Goal: Information Seeking & Learning: Find contact information

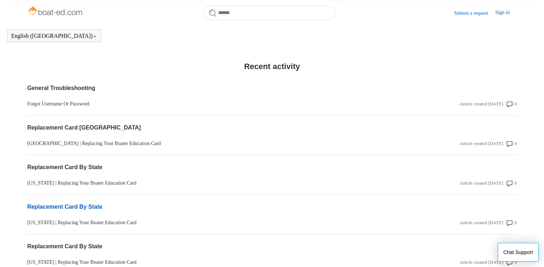
scroll to position [555, 0]
click at [56, 100] on link "Forgot Username Or Password" at bounding box center [198, 104] width 342 height 8
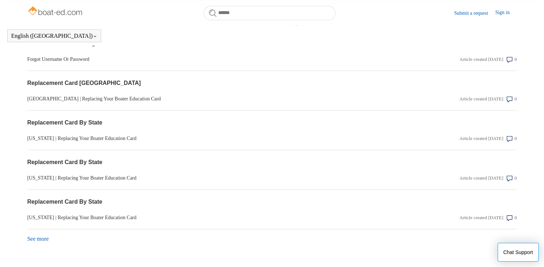
scroll to position [620, 0]
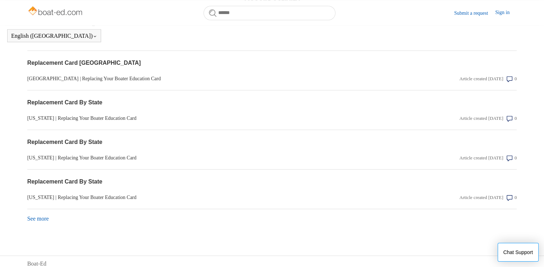
click at [35, 216] on link "See more items from recent activity" at bounding box center [38, 218] width 22 height 6
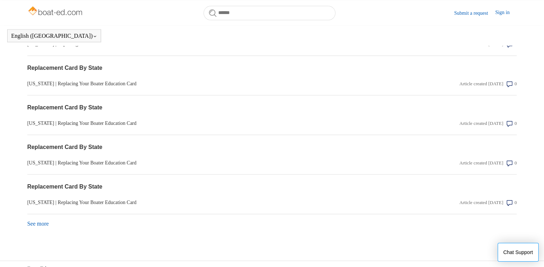
scroll to position [816, 0]
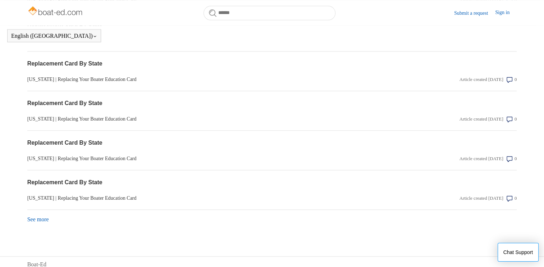
click at [33, 216] on link "See more items from recent activity" at bounding box center [38, 219] width 22 height 6
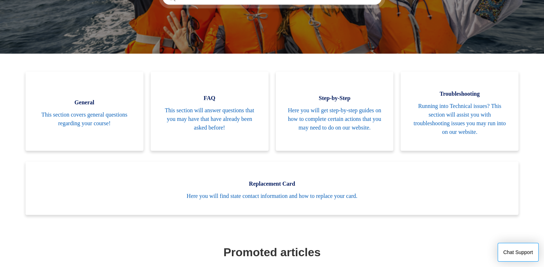
scroll to position [0, 0]
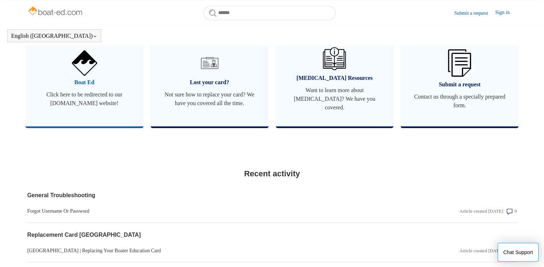
scroll to position [447, 0]
click at [89, 75] on link "Boat Ed Click here to be redirected to our [DOMAIN_NAME] website!" at bounding box center [85, 79] width 118 height 93
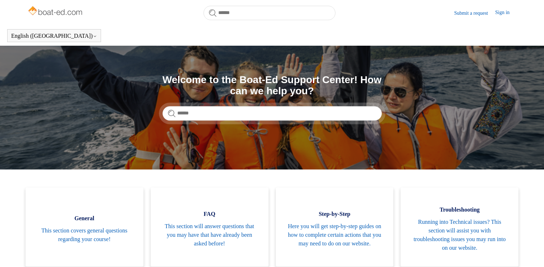
scroll to position [447, 0]
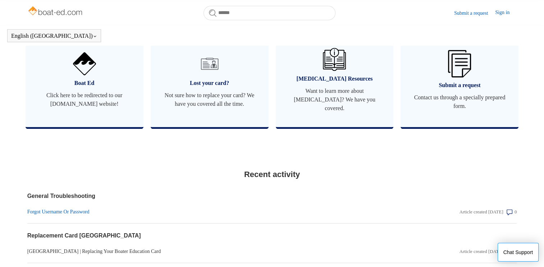
click at [62, 208] on link "Forgot Username Or Password" at bounding box center [198, 212] width 342 height 8
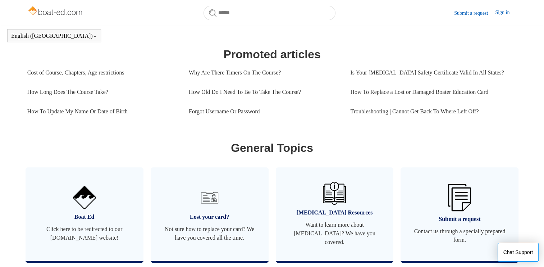
scroll to position [376, 0]
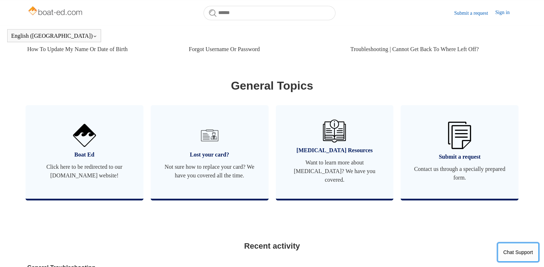
click at [517, 254] on button "Chat Support" at bounding box center [517, 252] width 41 height 19
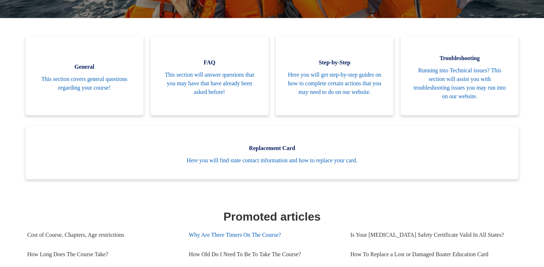
scroll to position [224, 0]
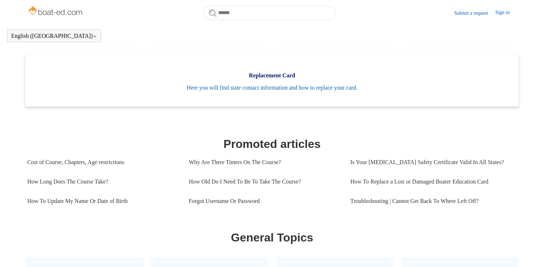
click at [57, 13] on img at bounding box center [55, 11] width 57 height 14
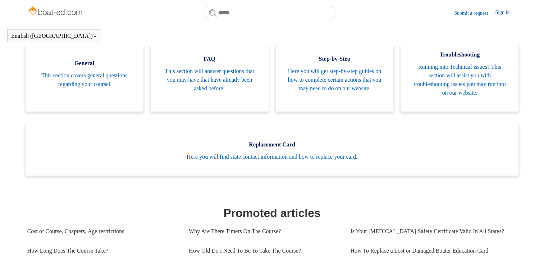
scroll to position [160, 0]
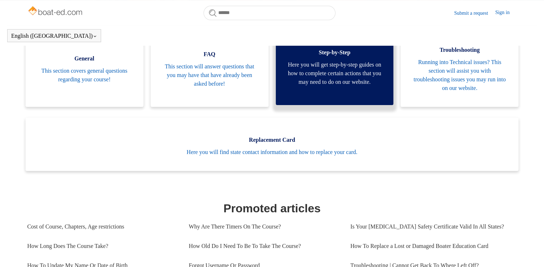
click at [307, 77] on span "Here you will get step-by-step guides on how to complete certain actions that y…" at bounding box center [334, 73] width 96 height 26
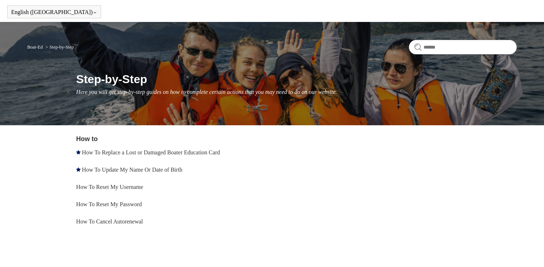
scroll to position [42, 0]
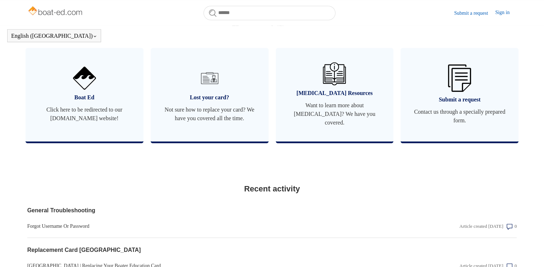
scroll to position [368, 0]
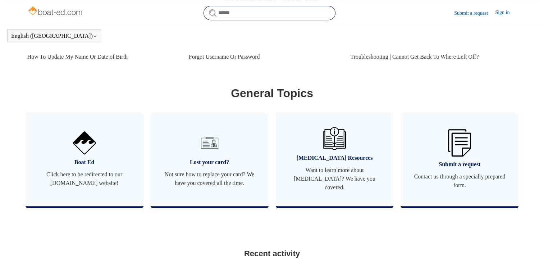
click at [257, 14] on input "Search" at bounding box center [269, 13] width 132 height 14
type input "*******"
click at [208, 12] on form "There are no matching results in this help center. Select Enter to search throu…" at bounding box center [269, 13] width 132 height 14
click at [282, 19] on input "*******" at bounding box center [269, 13] width 132 height 14
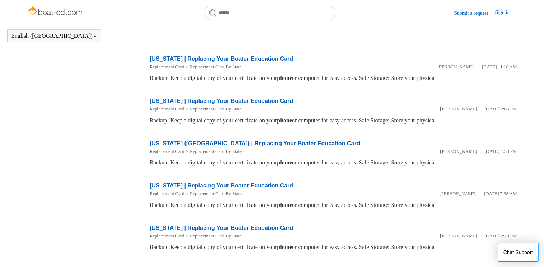
scroll to position [335, 0]
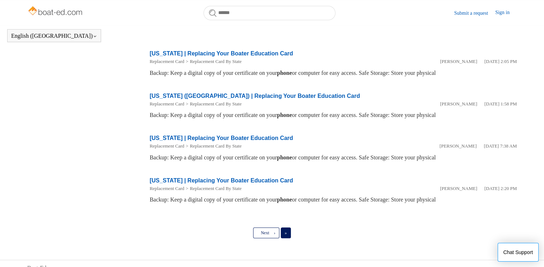
click at [285, 230] on span "»" at bounding box center [286, 232] width 2 height 5
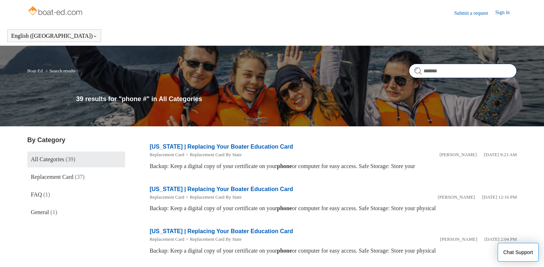
click at [454, 72] on input "*******" at bounding box center [463, 71] width 108 height 14
type input "**********"
